Goal: Navigation & Orientation: Find specific page/section

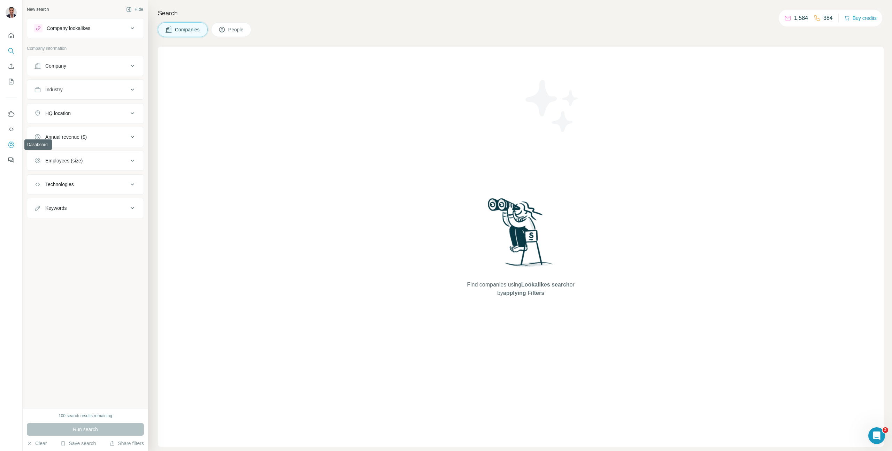
click at [11, 145] on icon "Dashboard" at bounding box center [11, 144] width 7 height 7
click at [12, 142] on icon "Dashboard" at bounding box center [11, 144] width 7 height 7
